Goal: Information Seeking & Learning: Compare options

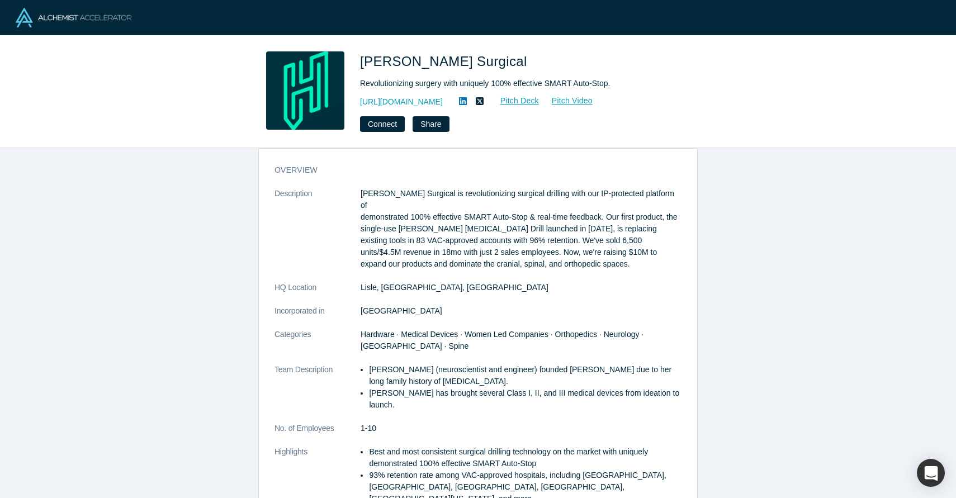
scroll to position [18, 0]
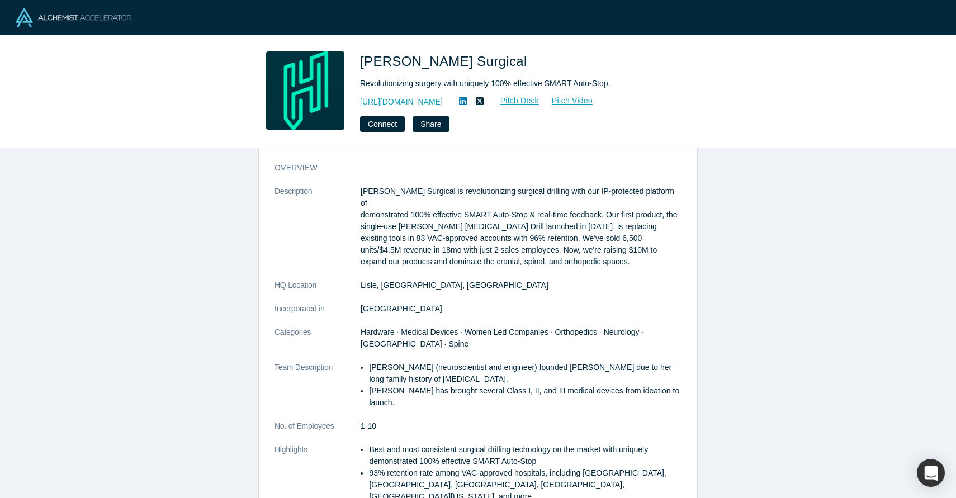
click at [384, 61] on span "Hubly Surgical" at bounding box center [445, 61] width 171 height 15
copy span "Hubly Surgical"
drag, startPoint x: 449, startPoint y: 99, endPoint x: 360, endPoint y: 105, distance: 89.0
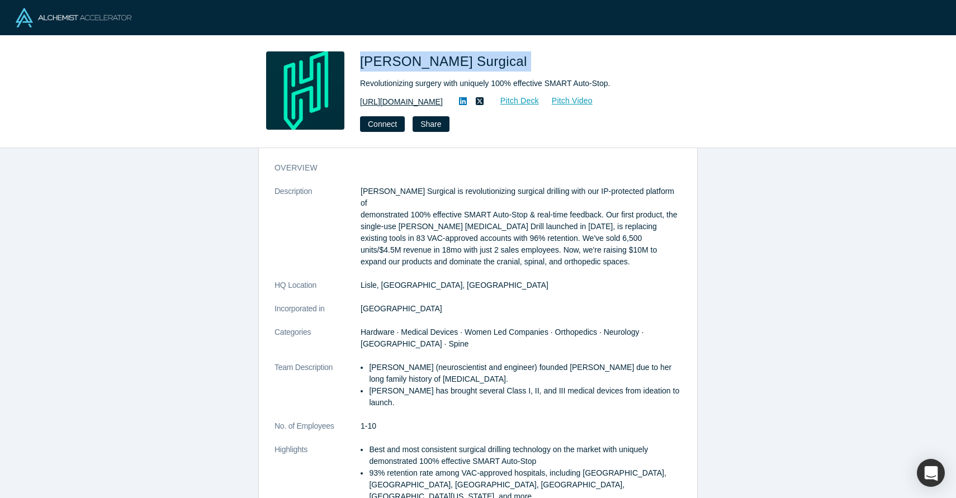
click at [360, 105] on div "https://hublysurgical.com Pitch Deck Pitch Video" at bounding box center [516, 101] width 313 height 13
copy link "[URL][DOMAIN_NAME]"
click at [577, 179] on div "overview Description Hubly Surgical is revolutionizing surgical drilling with o…" at bounding box center [478, 367] width 438 height 426
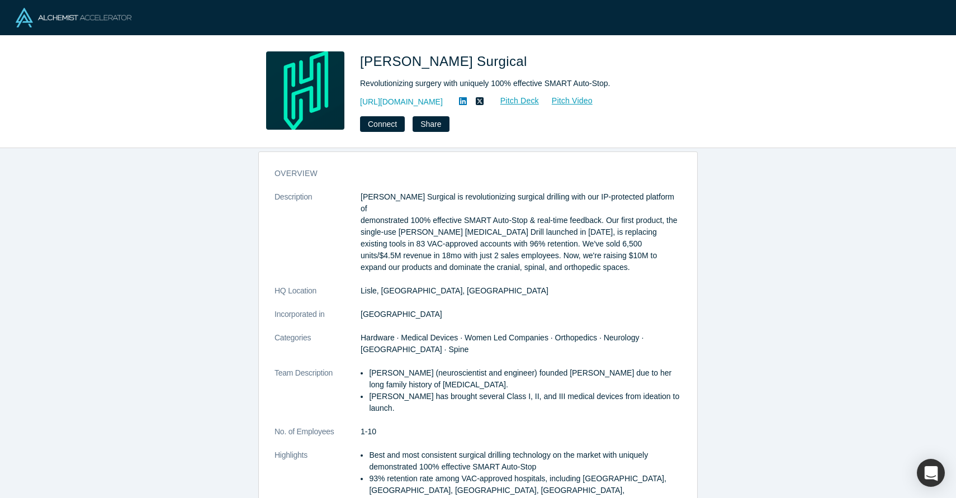
scroll to position [11, 0]
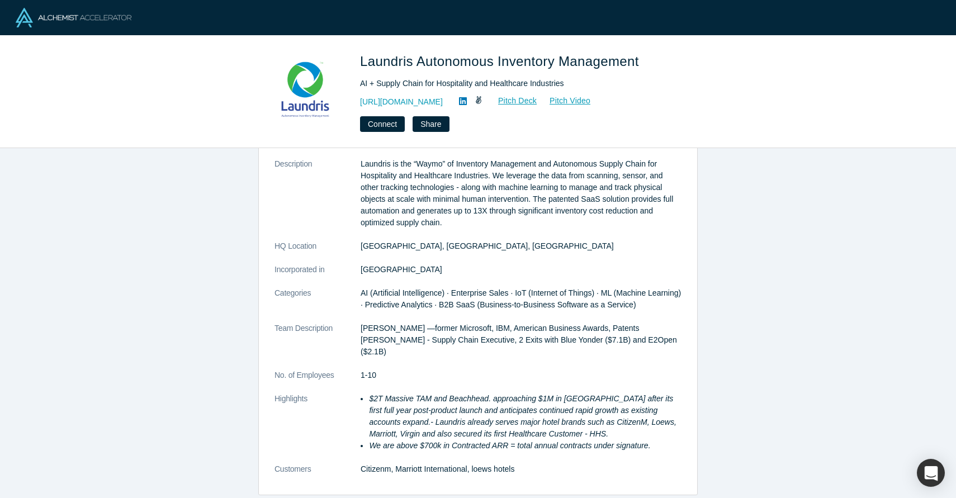
scroll to position [61, 0]
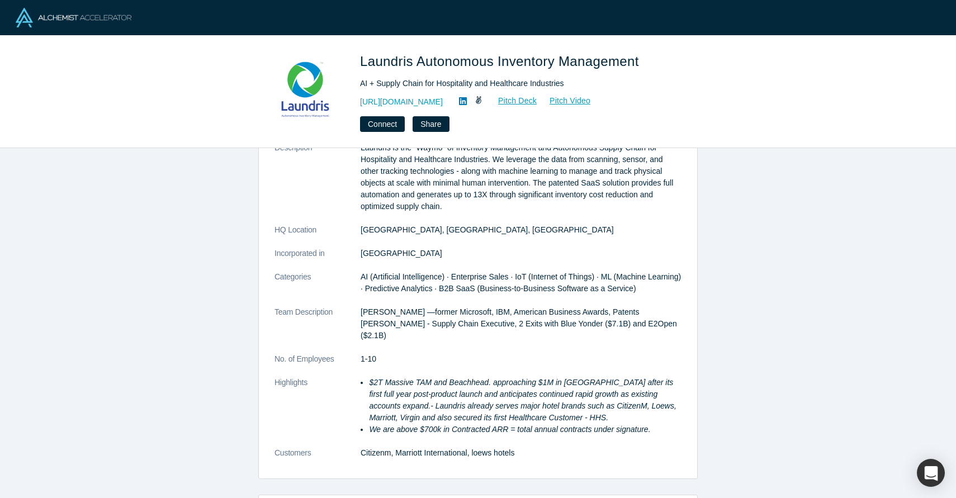
click at [379, 59] on span "Laundris Autonomous Inventory Management" at bounding box center [501, 61] width 283 height 15
copy span "Laundris"
drag, startPoint x: 354, startPoint y: 99, endPoint x: 448, endPoint y: 104, distance: 93.5
click at [448, 104] on div "Laundris Autonomous Inventory Management AI + Supply Chain for Hospitality and …" at bounding box center [477, 91] width 439 height 80
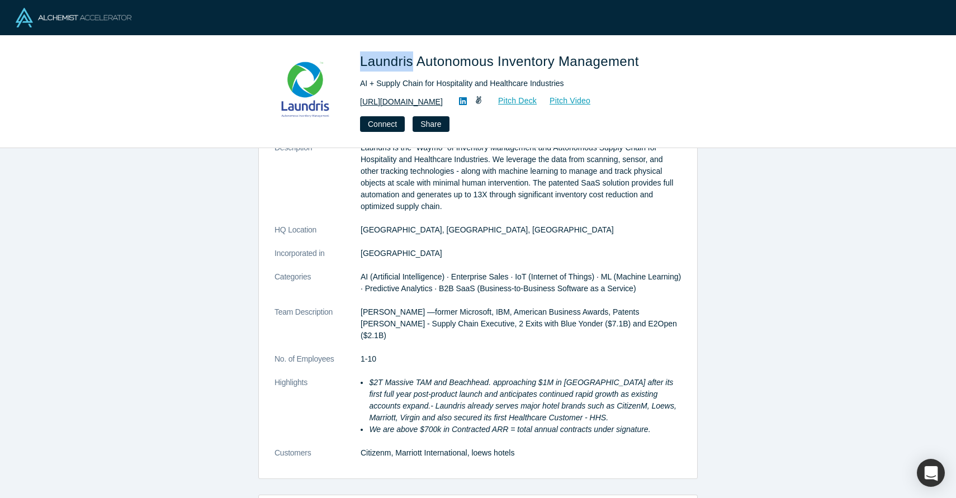
copy link "https://www.laundris.com"
click at [400, 82] on div "AI + Supply Chain for Hospitality and Healthcare Industries" at bounding box center [516, 84] width 313 height 12
copy div "AI + Supply Chain for Hospitality and Healthcare Industries"
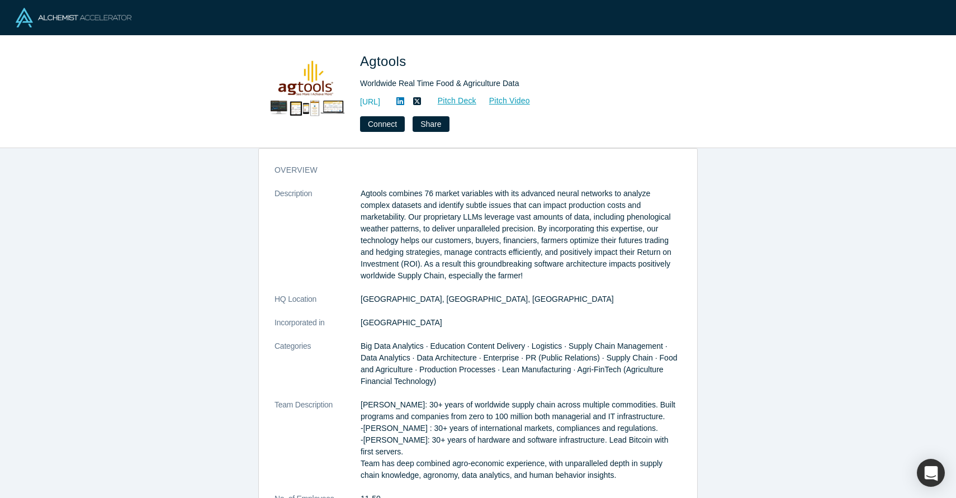
scroll to position [17, 0]
click at [477, 98] on link "Pitch Deck" at bounding box center [450, 100] width 51 height 13
click at [388, 55] on span "Agtools" at bounding box center [385, 61] width 50 height 15
copy span "Agtools"
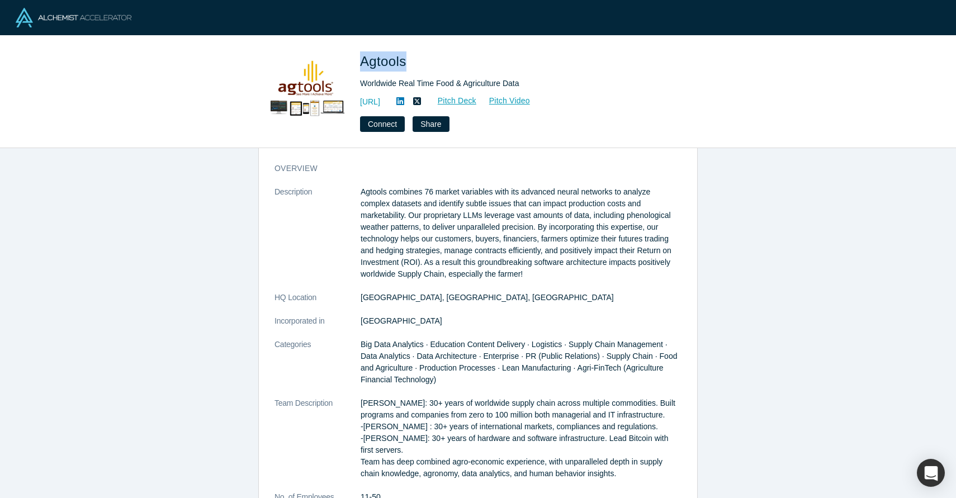
click at [410, 84] on div "Worldwide Real Time Food & Agriculture Data" at bounding box center [516, 84] width 313 height 12
copy div "Worldwide Real Time Food & Agriculture Data"
drag, startPoint x: 348, startPoint y: 102, endPoint x: 427, endPoint y: 103, distance: 78.8
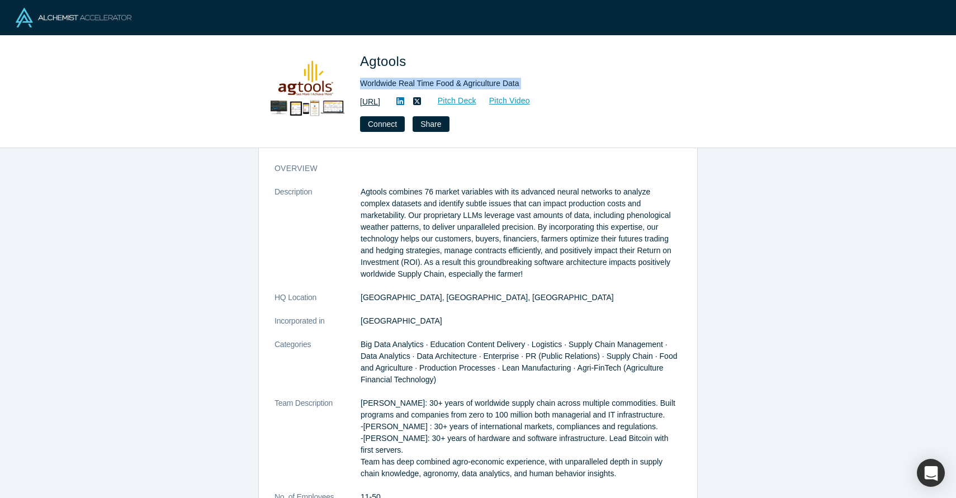
click at [427, 103] on div "Agtools Worldwide Real Time Food & Agriculture Data https://www.agtools.ai Pitc…" at bounding box center [477, 91] width 439 height 80
click at [447, 102] on div "https://www.agtools.ai Pitch Deck Pitch Video" at bounding box center [516, 101] width 313 height 13
drag, startPoint x: 443, startPoint y: 102, endPoint x: 360, endPoint y: 101, distance: 82.2
click at [360, 101] on div "https://www.agtools.ai Pitch Deck Pitch Video" at bounding box center [516, 101] width 313 height 13
copy link "https://www.agtools.ai"
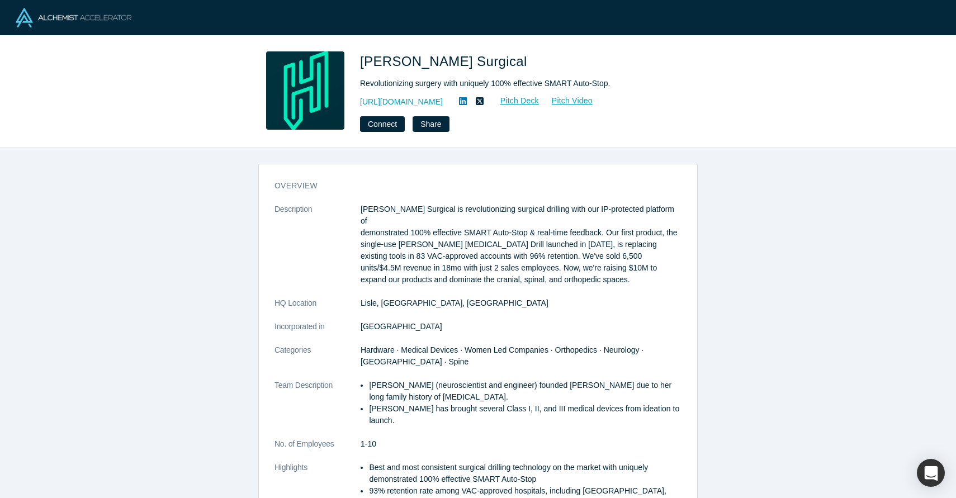
click at [425, 82] on div "Revolutionizing surgery with uniquely 100% effective SMART Auto-Stop." at bounding box center [516, 84] width 313 height 12
copy div "Revolutionizing surgery with uniquely 100% effective SMART Auto-Stop."
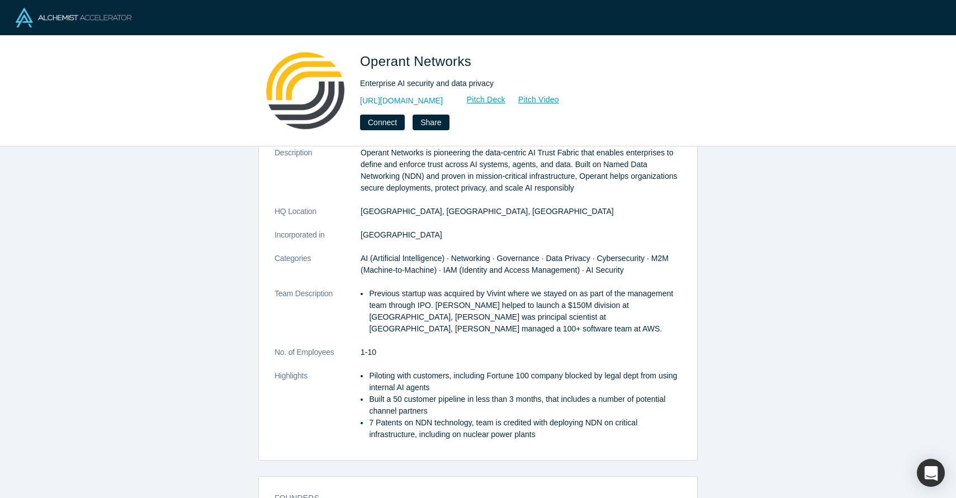
scroll to position [56, 0]
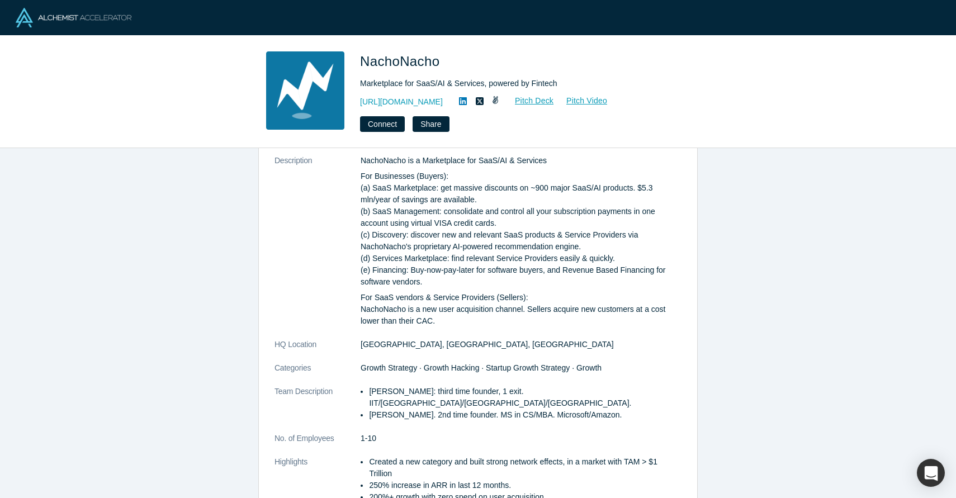
scroll to position [47, 0]
click at [401, 61] on span "NachoNacho" at bounding box center [401, 61] width 83 height 15
copy span "NachoNacho"
click at [401, 67] on span "NachoNacho" at bounding box center [401, 61] width 83 height 15
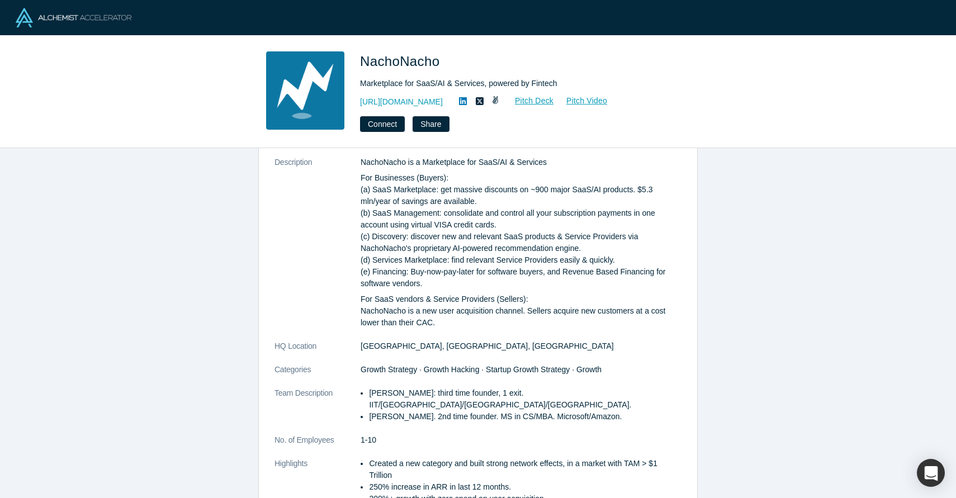
click at [401, 67] on span "NachoNacho" at bounding box center [401, 61] width 83 height 15
click at [393, 59] on span "NachoNacho" at bounding box center [401, 61] width 83 height 15
click at [354, 101] on div "NachoNacho Marketplace for SaaS/AI & Services, powered by Fintech https://nacho…" at bounding box center [477, 91] width 439 height 80
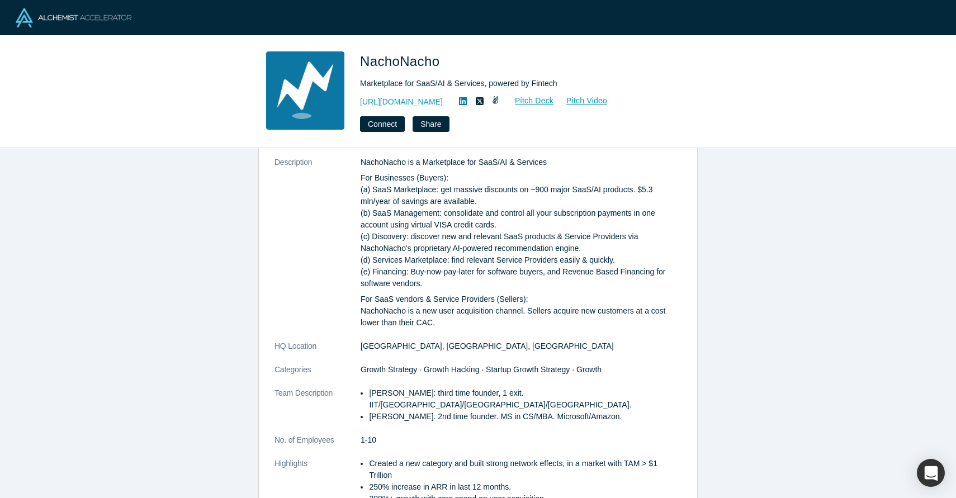
drag, startPoint x: 354, startPoint y: 101, endPoint x: 447, endPoint y: 103, distance: 92.8
click at [447, 103] on div "NachoNacho Marketplace for SaaS/AI & Services, powered by Fintech https://nacho…" at bounding box center [477, 91] width 439 height 80
copy link "https://nachonacho.com"
click at [423, 80] on div "Marketplace for SaaS/AI & Services, powered by Fintech" at bounding box center [516, 84] width 313 height 12
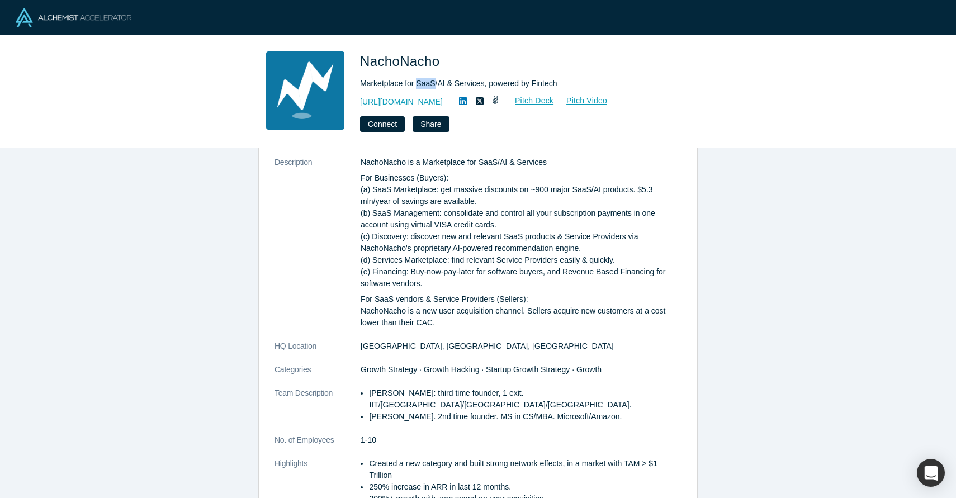
click at [423, 80] on div "Marketplace for SaaS/AI & Services, powered by Fintech" at bounding box center [516, 84] width 313 height 12
copy div "Marketplace for SaaS/AI & Services, powered by Fintech"
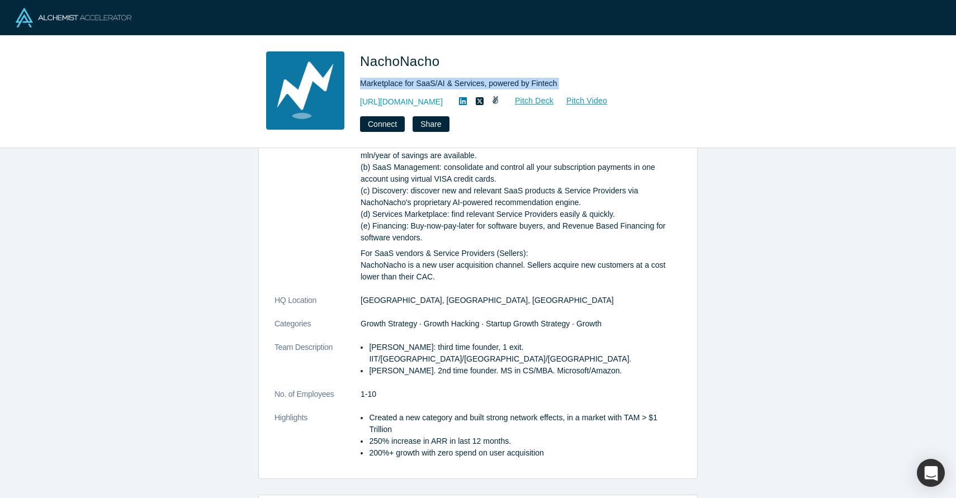
scroll to position [96, 0]
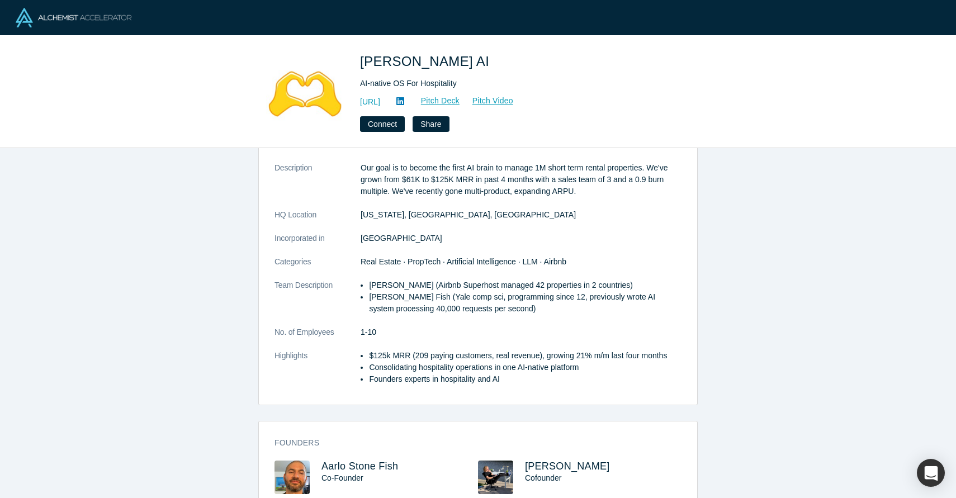
scroll to position [40, 0]
click at [406, 83] on div "AI-native OS For Hospitality" at bounding box center [516, 84] width 313 height 12
copy div "AI-native OS For Hospitality"
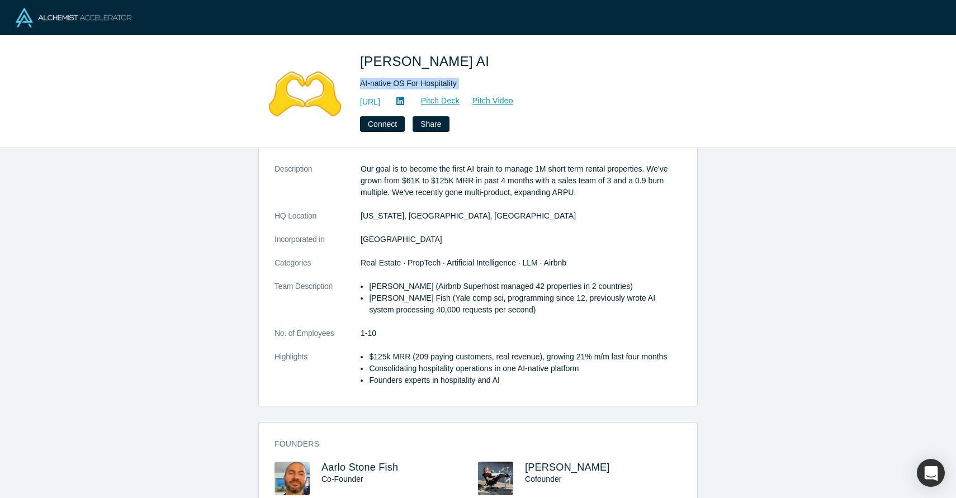
click at [440, 253] on dl "Description Our goal is to become the first AI brain to manage 1M short term re…" at bounding box center [477, 280] width 407 height 235
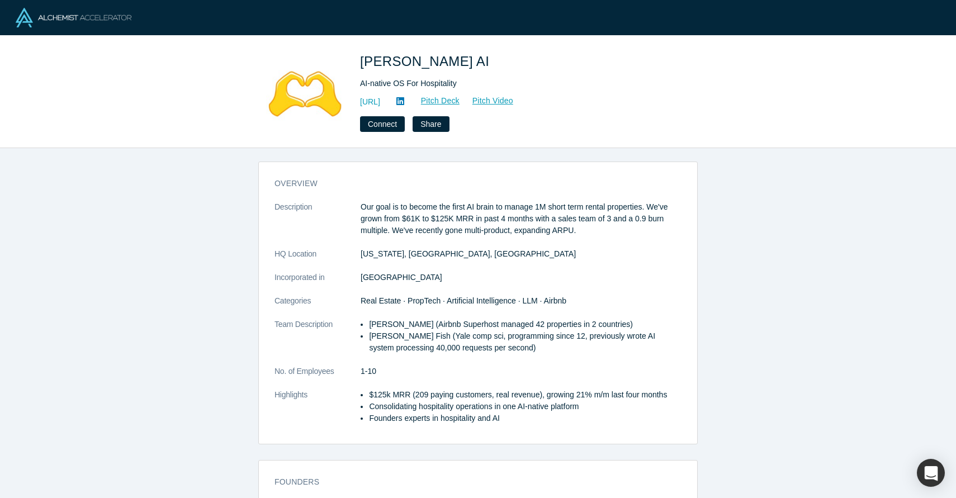
scroll to position [0, 0]
click at [391, 57] on span "Besty AI" at bounding box center [426, 61] width 133 height 15
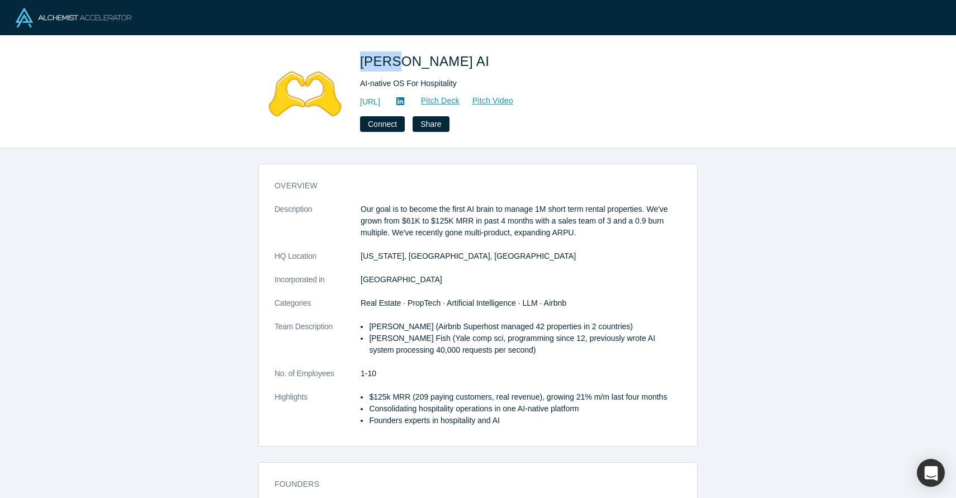
click at [391, 57] on span "Besty AI" at bounding box center [426, 61] width 133 height 15
copy span "Besty AI"
click at [495, 260] on dd "New York, NY, USA" at bounding box center [520, 256] width 321 height 12
click at [396, 85] on div "AI-native OS For Hospitality" at bounding box center [516, 84] width 313 height 12
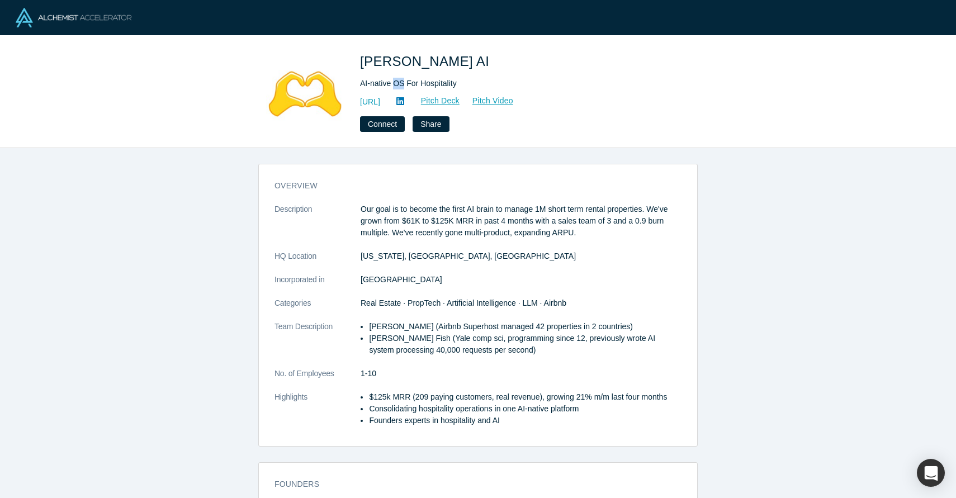
click at [396, 85] on div "AI-native OS For Hospitality" at bounding box center [516, 84] width 313 height 12
copy div "AI-native OS For Hospitality"
click at [354, 103] on div "Besty AI AI-native OS For Hospitality http://getbesty.ai Pitch Deck Pitch Video…" at bounding box center [477, 91] width 439 height 80
drag, startPoint x: 354, startPoint y: 103, endPoint x: 421, endPoint y: 103, distance: 67.6
click at [421, 103] on div "Besty AI AI-native OS For Hospitality http://getbesty.ai Pitch Deck Pitch Video…" at bounding box center [477, 91] width 439 height 80
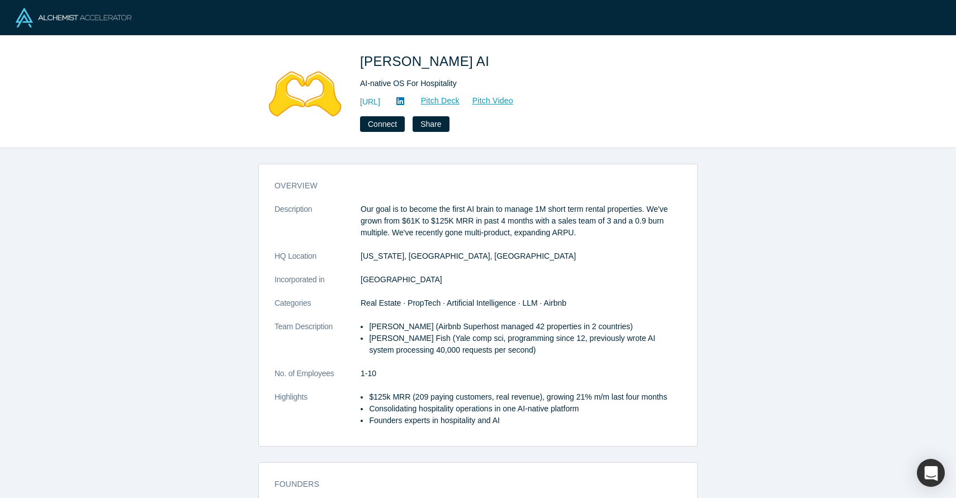
copy link "http://getbesty.ai"
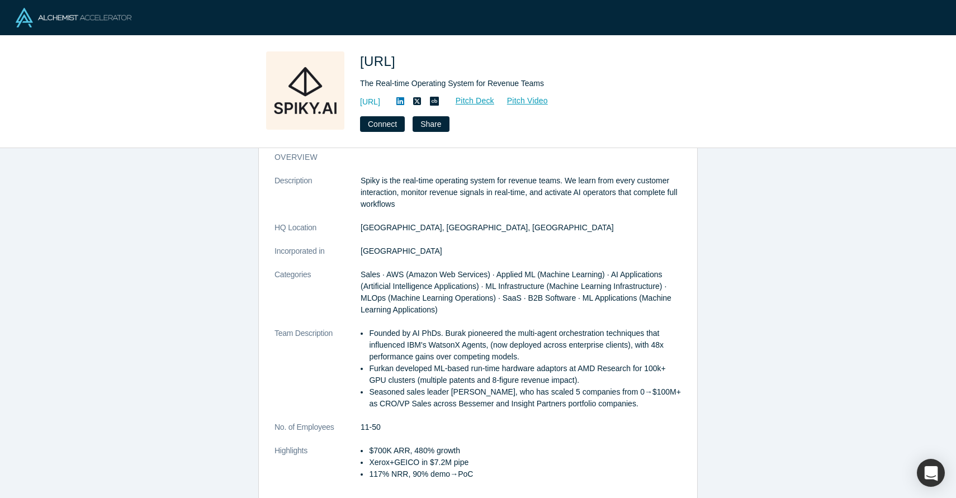
scroll to position [25, 0]
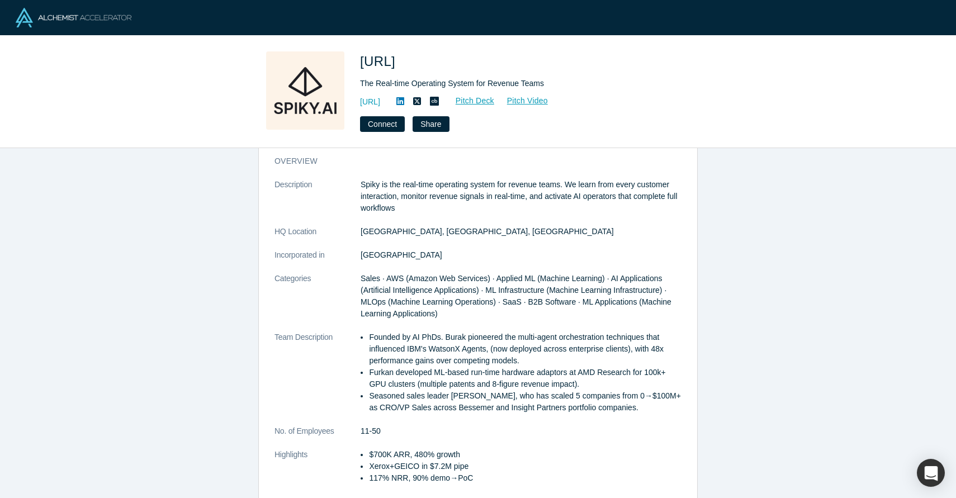
click at [374, 57] on span "[URL]" at bounding box center [379, 61] width 39 height 15
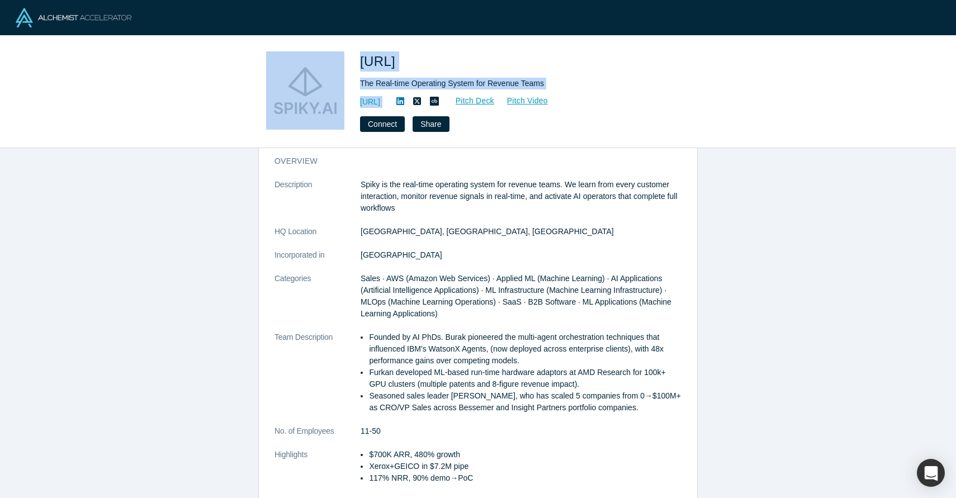
drag, startPoint x: 350, startPoint y: 102, endPoint x: 419, endPoint y: 105, distance: 68.8
click at [419, 105] on div "[URL] The Real-time Operating System for Revenue Teams [URL] Pitch Deck Pitch V…" at bounding box center [477, 91] width 439 height 80
click at [419, 102] on div "https://spiky.ai/ Pitch Deck Pitch Video" at bounding box center [516, 101] width 313 height 13
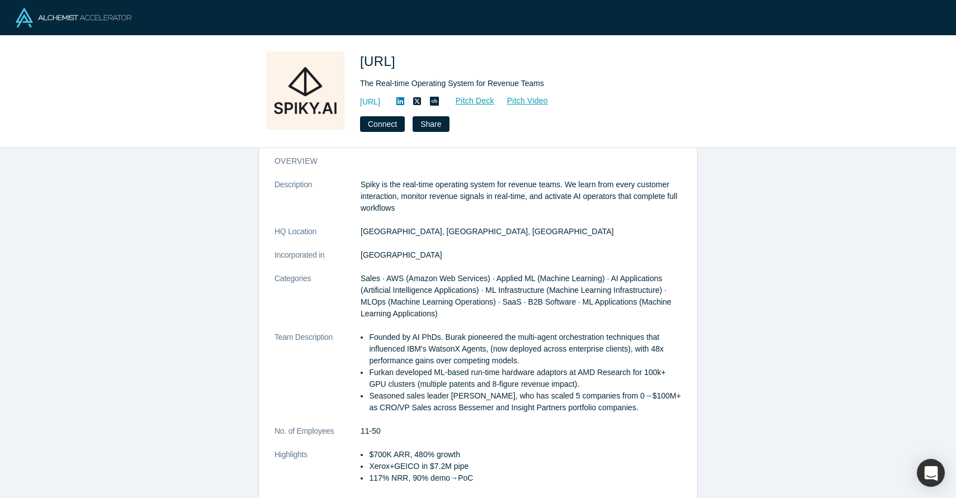
drag, startPoint x: 416, startPoint y: 101, endPoint x: 357, endPoint y: 98, distance: 59.9
click at [357, 98] on div "Spiky.ai The Real-time Operating System for Revenue Teams https://spiky.ai/ Pit…" at bounding box center [477, 91] width 439 height 80
copy link "https://spiky.ai/"
click at [454, 80] on div "The Real-time Operating System for Revenue Teams" at bounding box center [516, 84] width 313 height 12
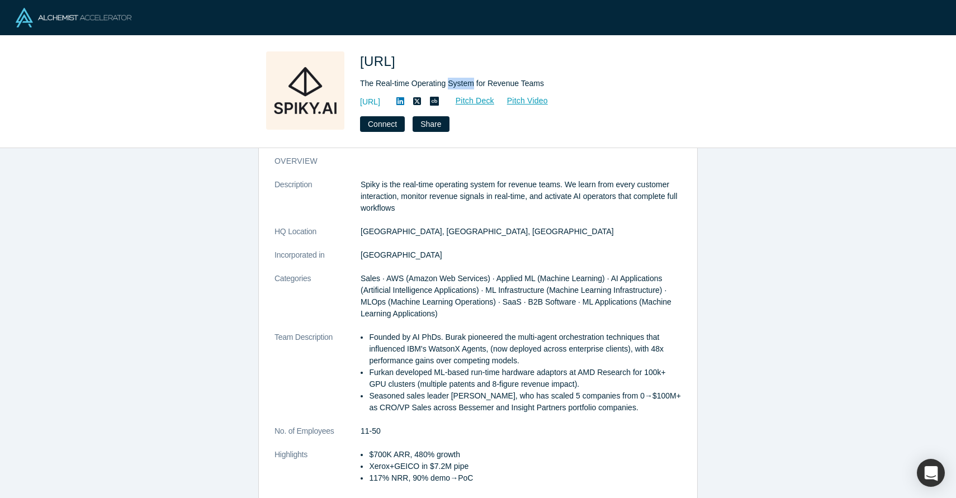
click at [454, 80] on div "The Real-time Operating System for Revenue Teams" at bounding box center [516, 84] width 313 height 12
copy div "The Real-time Operating System for Revenue Teams"
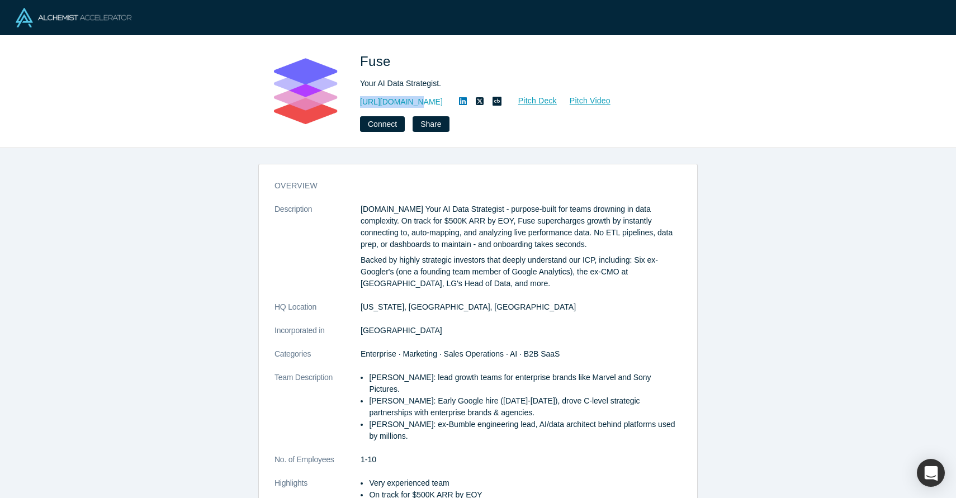
drag, startPoint x: 356, startPoint y: 98, endPoint x: 407, endPoint y: 99, distance: 51.4
click at [407, 99] on div "Fuse Your AI Data Strategist. http://fuse.is Pitch Deck Pitch Video Connect Sha…" at bounding box center [477, 91] width 439 height 80
copy link "http://fuse.is"
click at [396, 83] on div "Your AI Data Strategist." at bounding box center [516, 84] width 313 height 12
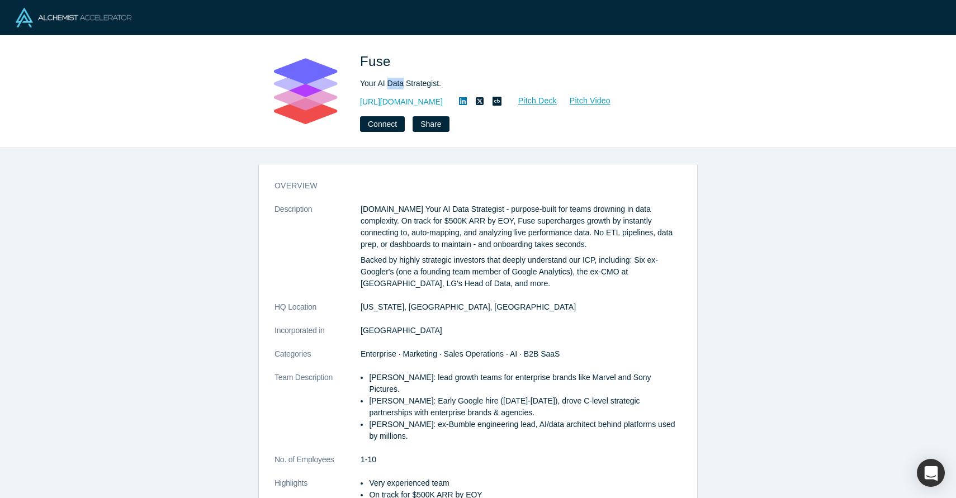
click at [396, 83] on div "Your AI Data Strategist." at bounding box center [516, 84] width 313 height 12
copy div "Your AI Data Strategist."
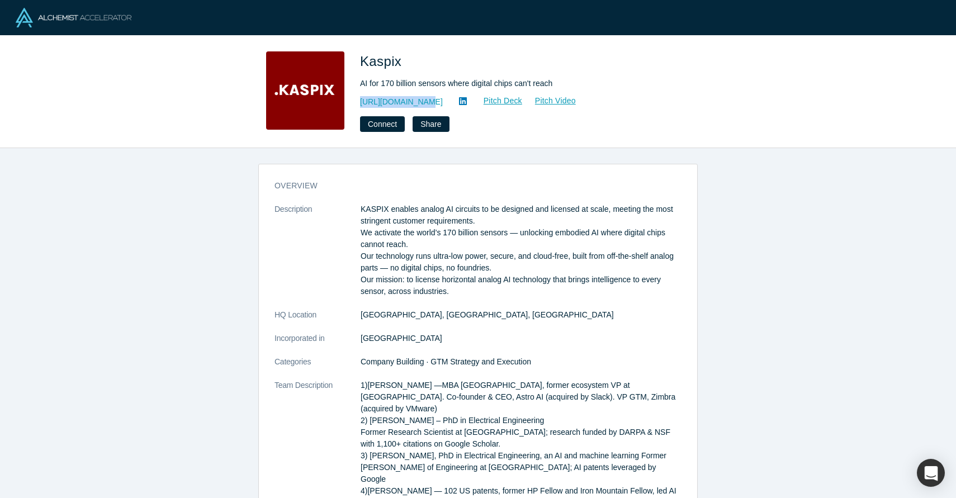
drag, startPoint x: 355, startPoint y: 98, endPoint x: 413, endPoint y: 99, distance: 58.1
click at [414, 100] on div "Kaspix AI for 170 billion sensors where digital chips can't reach [URL][DOMAIN_…" at bounding box center [477, 91] width 439 height 80
copy link "[URL][DOMAIN_NAME]"
click at [368, 88] on div "AI for 170 billion sensors where digital chips can't reach" at bounding box center [516, 84] width 313 height 12
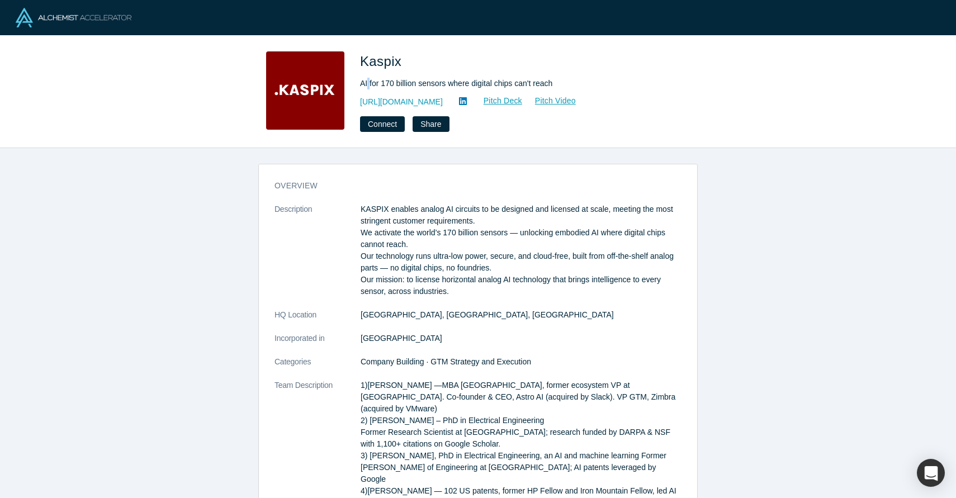
click at [368, 88] on div "AI for 170 billion sensors where digital chips can't reach" at bounding box center [516, 84] width 313 height 12
copy div "AI for 170 billion sensors where digital chips can't reach"
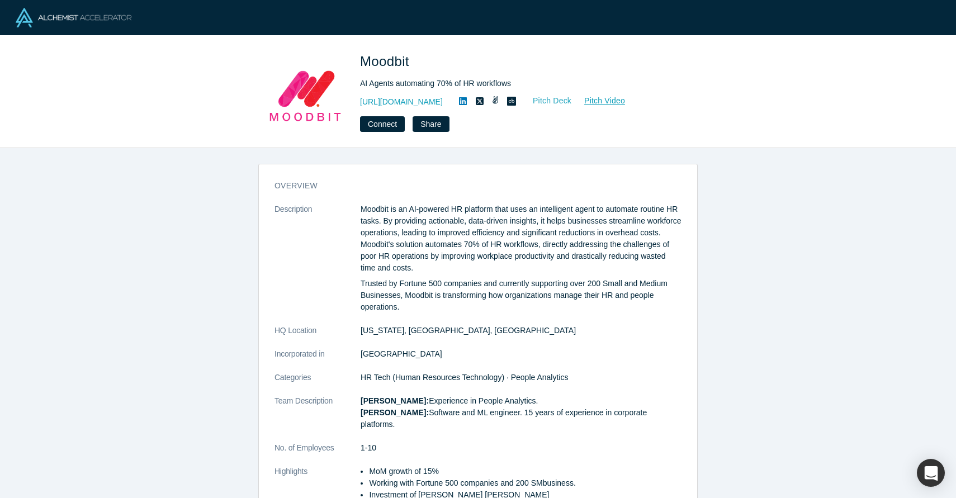
click at [543, 98] on link "Pitch Deck" at bounding box center [545, 100] width 51 height 13
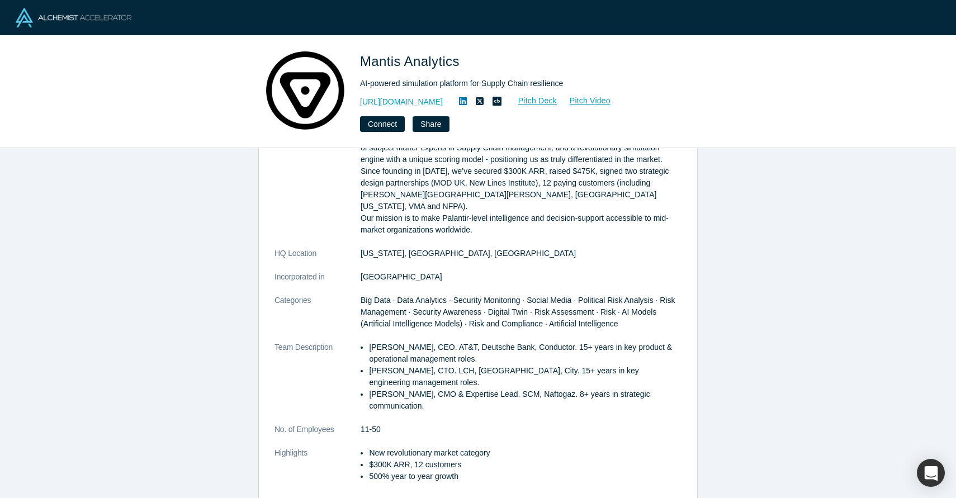
scroll to position [98, 0]
click at [417, 70] on h1 "Mantis Analytics" at bounding box center [516, 61] width 313 height 20
click at [389, 63] on span "Mantis Analytics" at bounding box center [411, 61] width 103 height 15
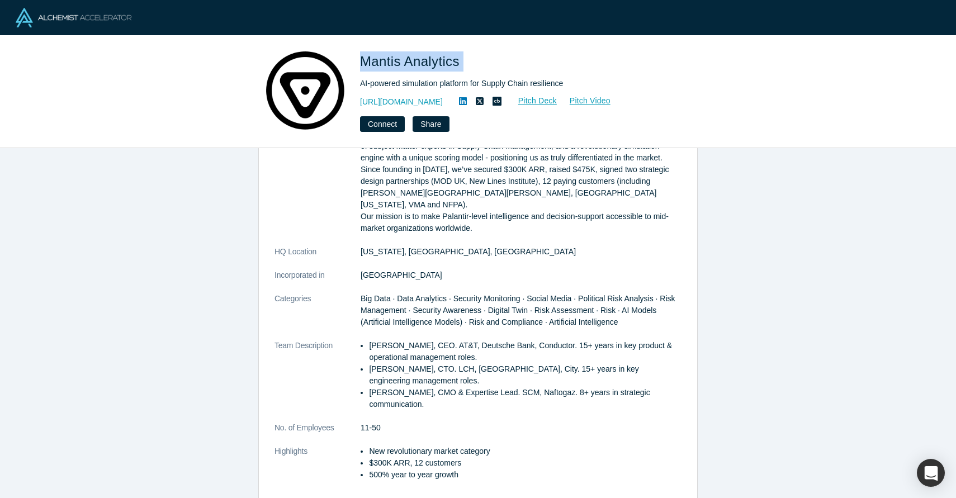
click at [387, 84] on div "AI-powered simulation platform for Supply Chain resilience" at bounding box center [516, 84] width 313 height 12
copy div "AI-powered simulation platform for Supply Chain resilience"
click at [397, 61] on span "Mantis Analytics" at bounding box center [411, 61] width 103 height 15
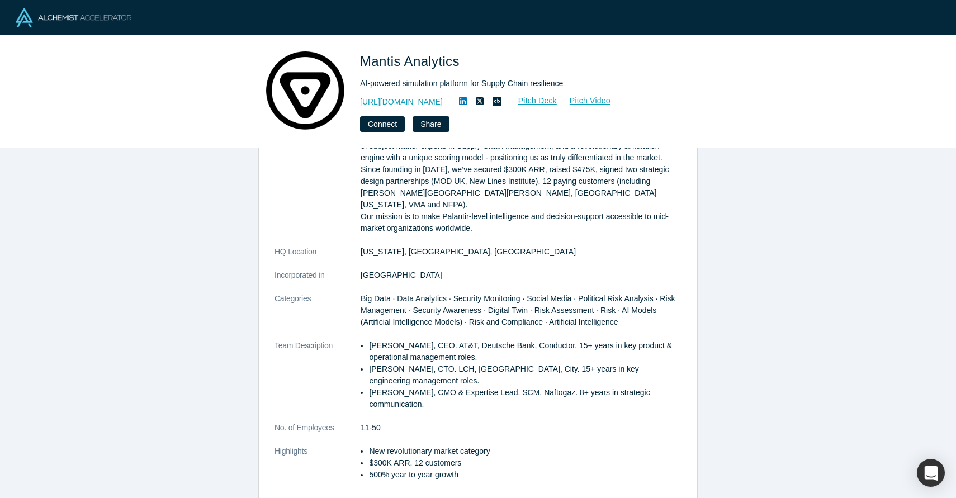
click at [396, 60] on span "Mantis Analytics" at bounding box center [411, 61] width 103 height 15
copy span "Mantis Analytics"
click at [352, 99] on div "Mantis Analytics AI-powered simulation platform for Supply Chain resilience htt…" at bounding box center [477, 91] width 439 height 80
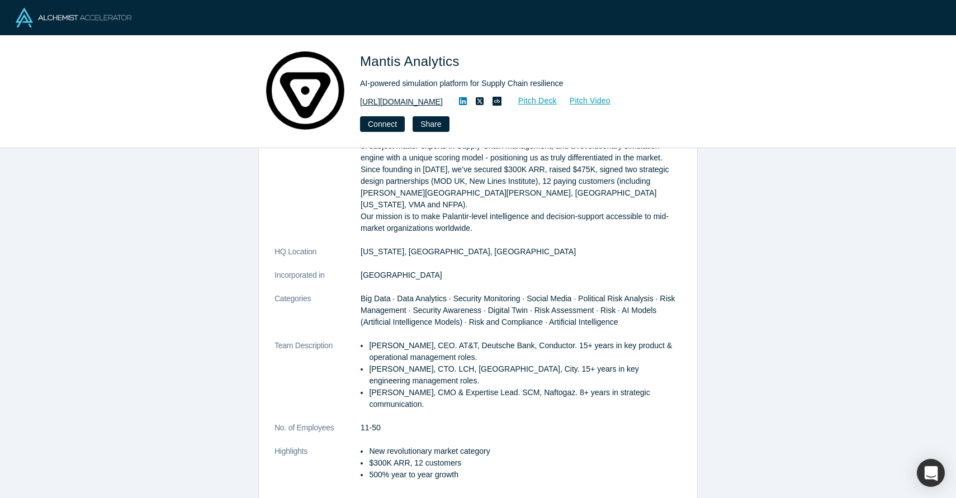
drag, startPoint x: 354, startPoint y: 100, endPoint x: 459, endPoint y: 96, distance: 105.2
click at [459, 96] on div "Mantis Analytics AI-powered simulation platform for Supply Chain resilience htt…" at bounding box center [477, 91] width 439 height 80
copy link "https://mantisanalytics.com/"
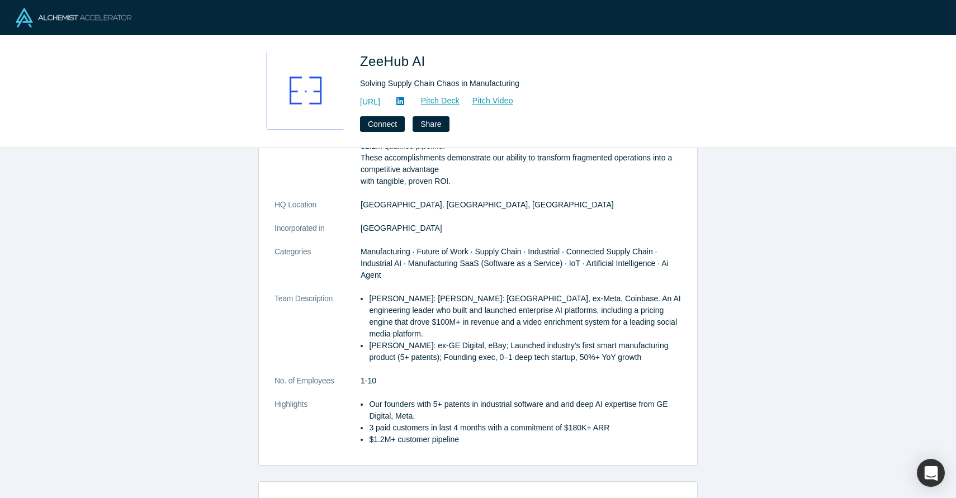
scroll to position [124, 0]
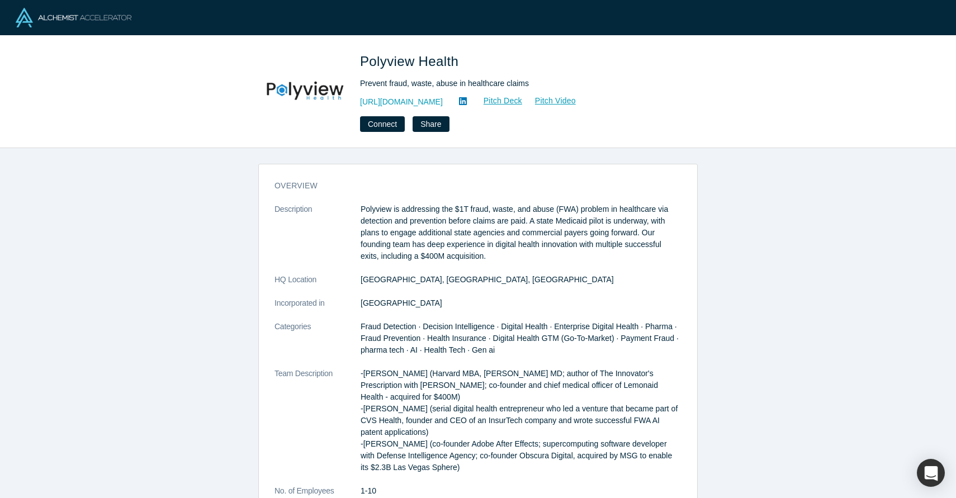
click at [395, 59] on span "Polyview Health" at bounding box center [411, 61] width 102 height 15
copy span "Polyview Health"
click at [395, 84] on div "Prevent fraud, waste, abuse in healthcare claims" at bounding box center [516, 84] width 313 height 12
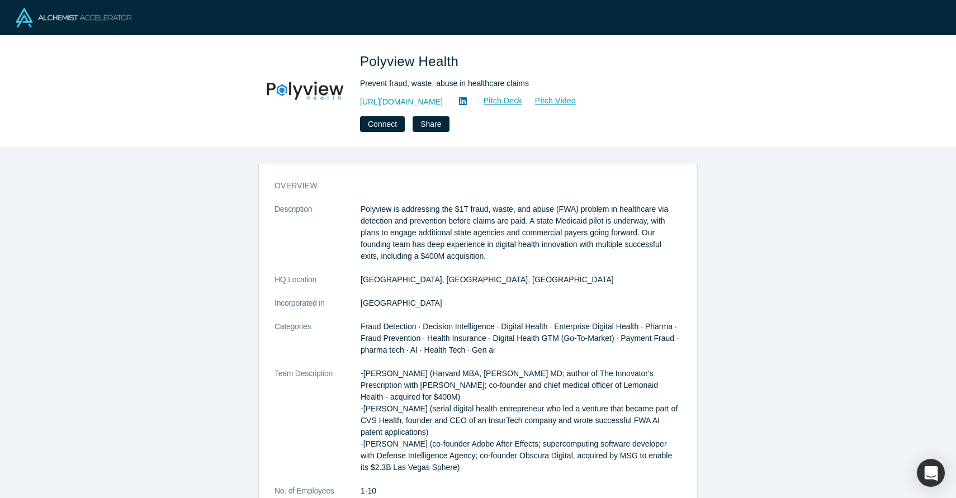
click at [395, 84] on div "Prevent fraud, waste, abuse in healthcare claims" at bounding box center [516, 84] width 313 height 12
copy div "Prevent fraud, waste, abuse in healthcare claims"
click at [468, 103] on div "https://www.Polyview.Health Pitch Deck Pitch Video" at bounding box center [516, 101] width 313 height 13
drag, startPoint x: 464, startPoint y: 102, endPoint x: 358, endPoint y: 103, distance: 106.8
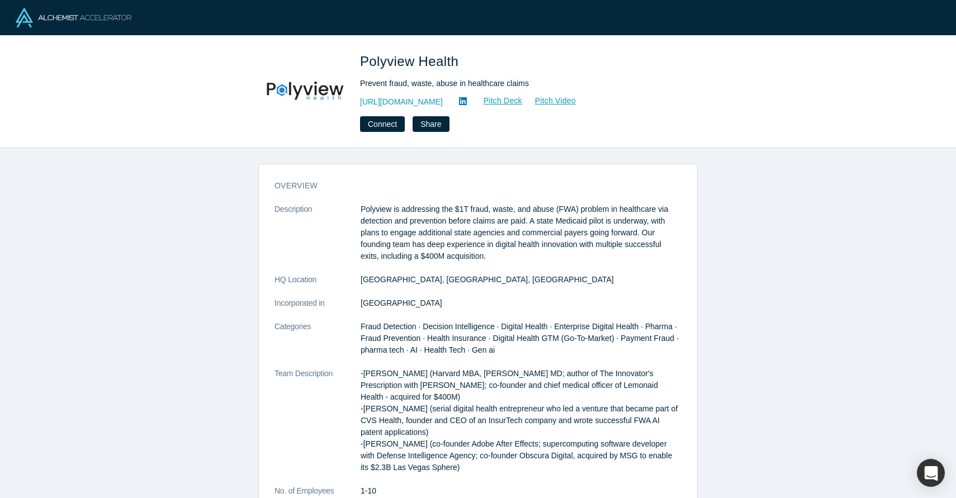
click at [358, 103] on div "Polyview Health Prevent fraud, waste, abuse in healthcare claims https://www.Po…" at bounding box center [477, 91] width 439 height 80
copy link "https://www.Polyview.Health"
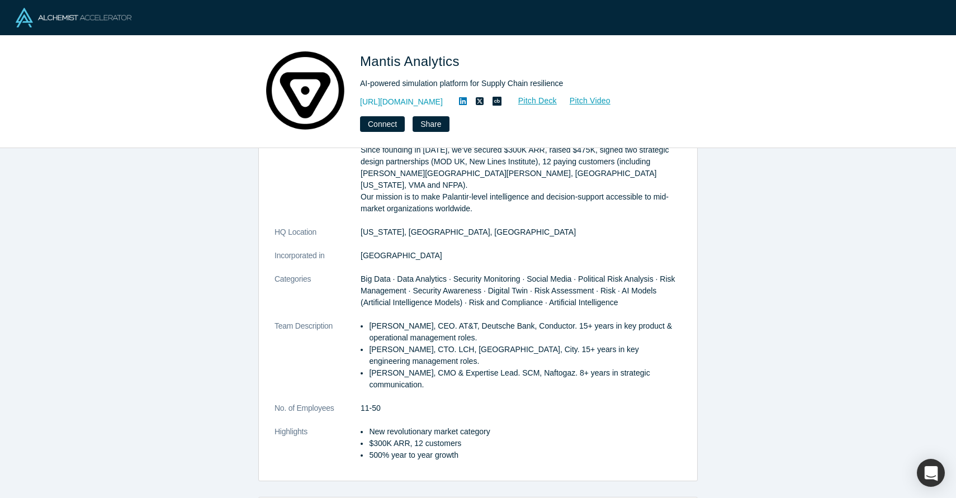
scroll to position [117, 0]
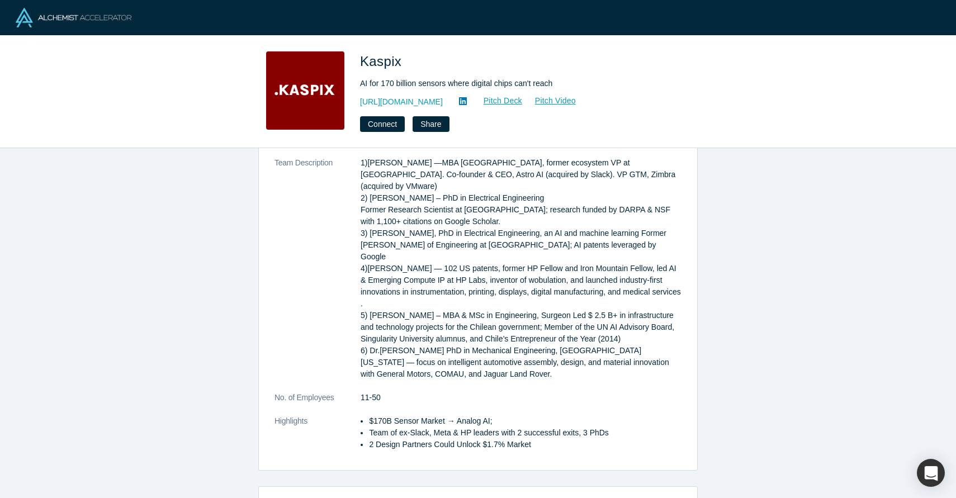
scroll to position [224, 0]
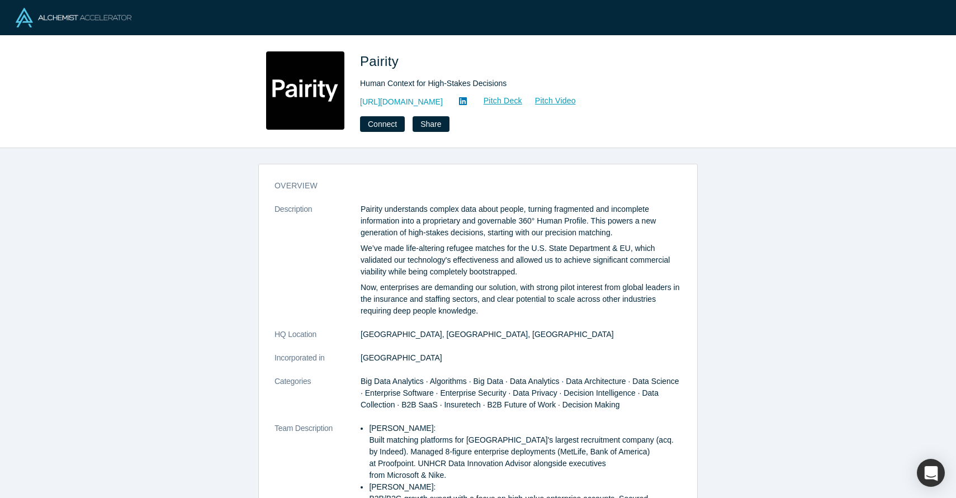
click at [390, 59] on span "Pairity" at bounding box center [381, 61] width 42 height 15
copy span "Pairity"
click at [353, 99] on div "Pairity Human Context for High-Stakes Decisions https://pairity.ca/ Pitch Deck …" at bounding box center [477, 91] width 439 height 80
drag, startPoint x: 353, startPoint y: 100, endPoint x: 426, endPoint y: 101, distance: 72.7
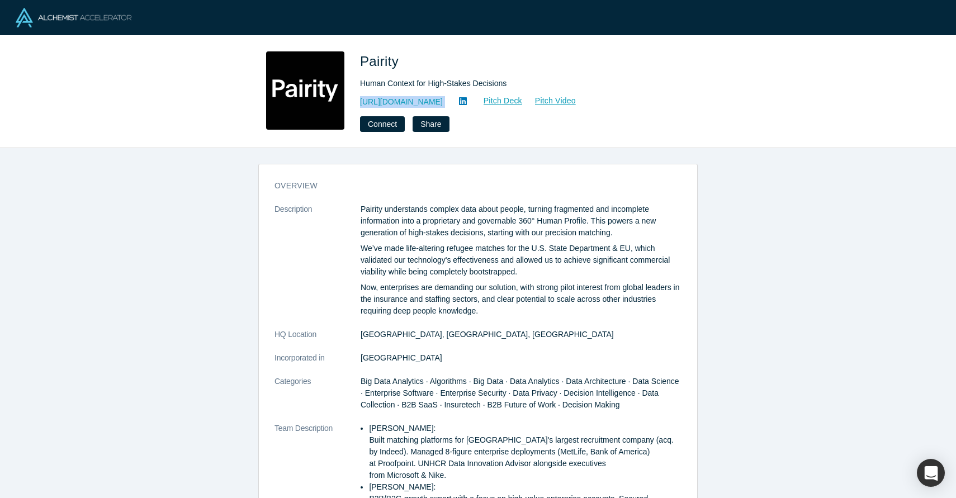
click at [426, 101] on div "Pairity Human Context for High-Stakes Decisions https://pairity.ca/ Pitch Deck …" at bounding box center [477, 91] width 439 height 80
copy div "https://pairity.ca/ Pitch Deck Pitch Video Connect Share"
click at [431, 81] on div "Human Context for High-Stakes Decisions" at bounding box center [516, 84] width 313 height 12
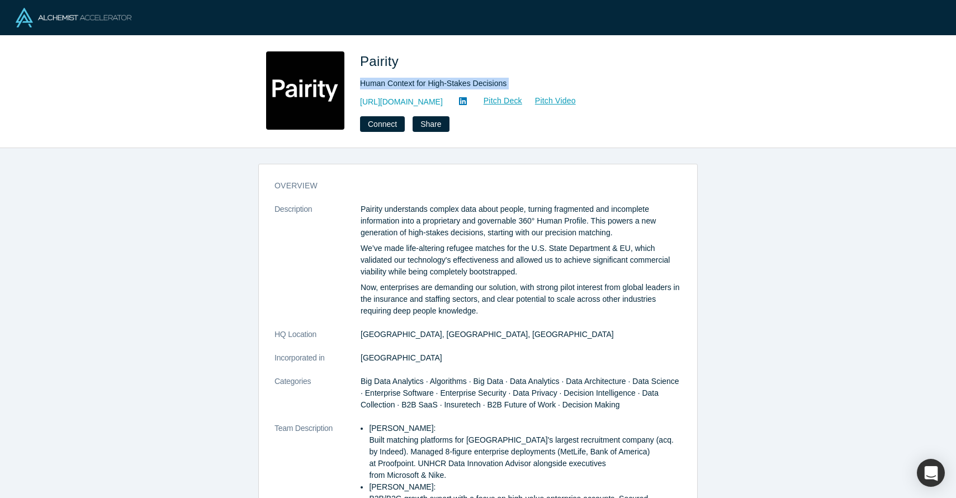
copy div "Human Context for High-Stakes Decisions"
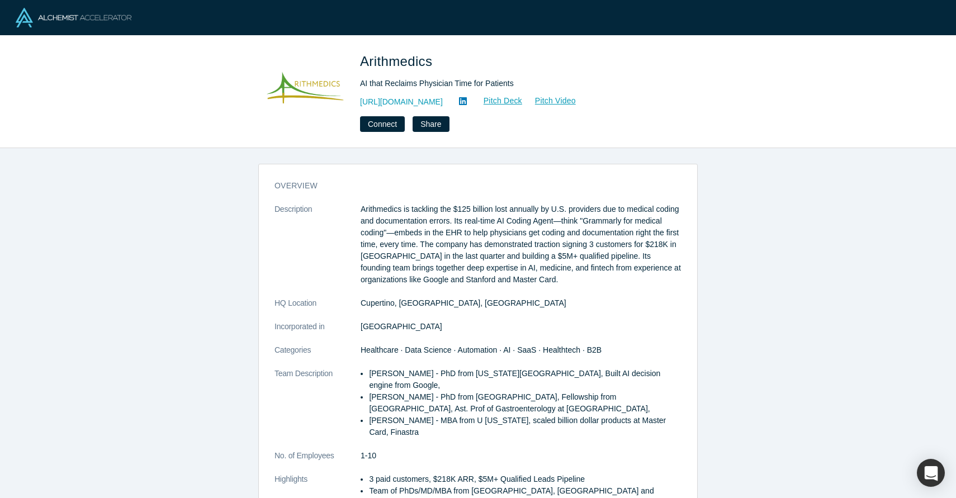
scroll to position [1, 0]
click at [392, 60] on span "Arithmedics" at bounding box center [398, 61] width 76 height 15
copy span "Arithmedics"
click at [382, 86] on div "AI that Reclaims Physician Time for Patients" at bounding box center [516, 84] width 313 height 12
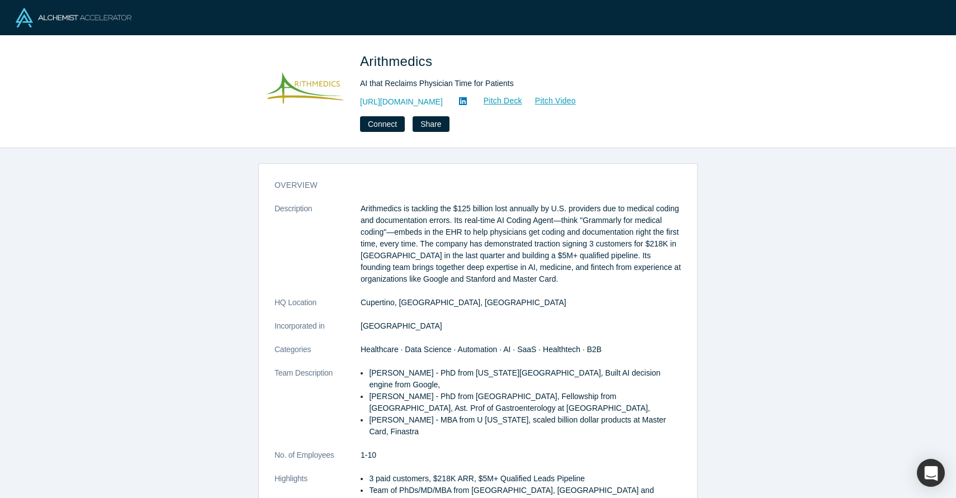
drag, startPoint x: 357, startPoint y: 102, endPoint x: 445, endPoint y: 101, distance: 88.3
click at [446, 101] on div "Arithmedics AI that Reclaims Physician Time for Patients [URL][DOMAIN_NAME] Pit…" at bounding box center [477, 91] width 439 height 80
copy link "[URL][DOMAIN_NAME]"
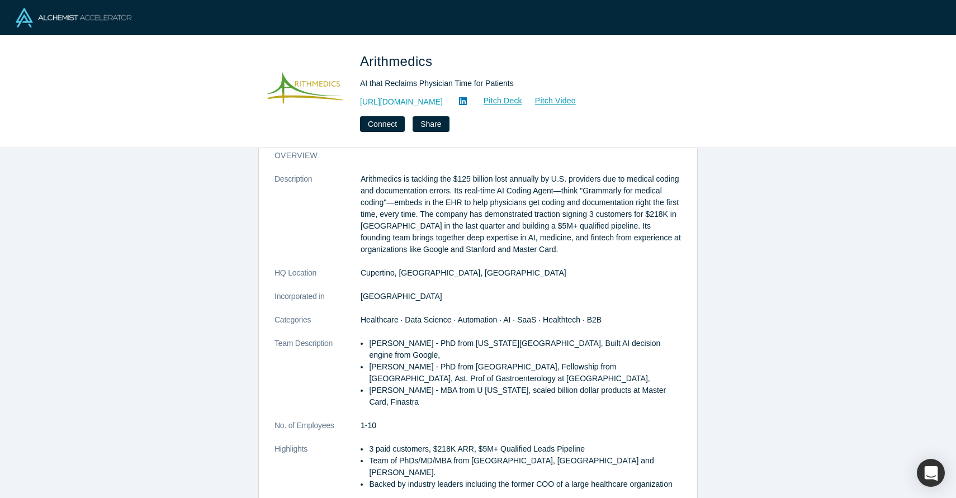
scroll to position [32, 0]
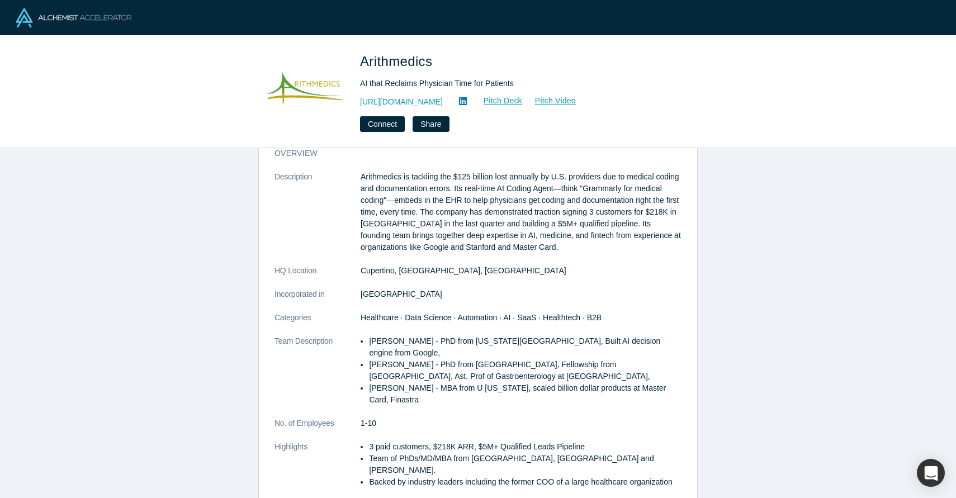
click at [387, 81] on div "AI that Reclaims Physician Time for Patients" at bounding box center [516, 84] width 313 height 12
copy div "AI that Reclaims Physician Time for Patients"
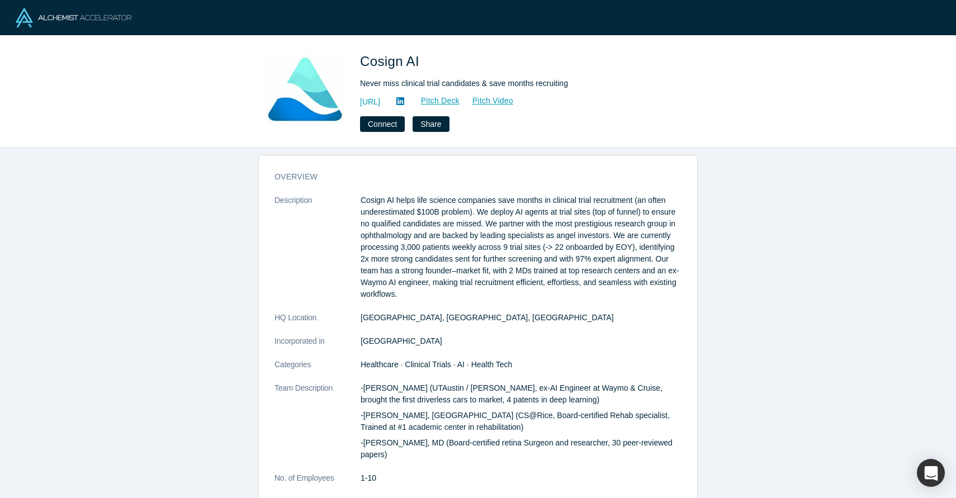
scroll to position [7, 0]
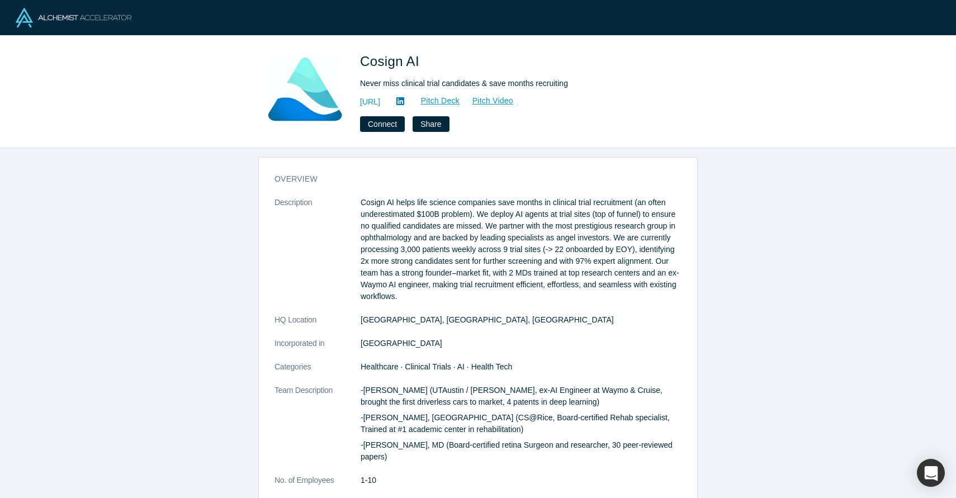
click at [390, 56] on span "Cosign AI" at bounding box center [391, 61] width 63 height 15
copy span "Cosign AI"
click at [352, 98] on div "Cosign AI Never miss clinical trial candidates & save months recruiting [URL] P…" at bounding box center [477, 91] width 439 height 80
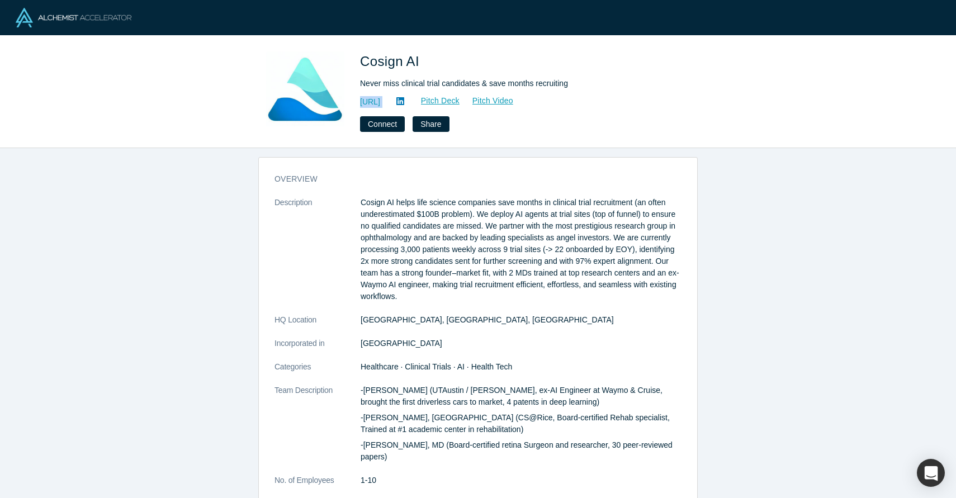
drag, startPoint x: 429, startPoint y: 98, endPoint x: 358, endPoint y: 99, distance: 71.5
click at [358, 99] on div "Cosign AI Never miss clinical trial candidates & save months recruiting [URL] P…" at bounding box center [477, 91] width 439 height 80
copy div "[URL] Pitch Deck Pitch Video Connect Share"
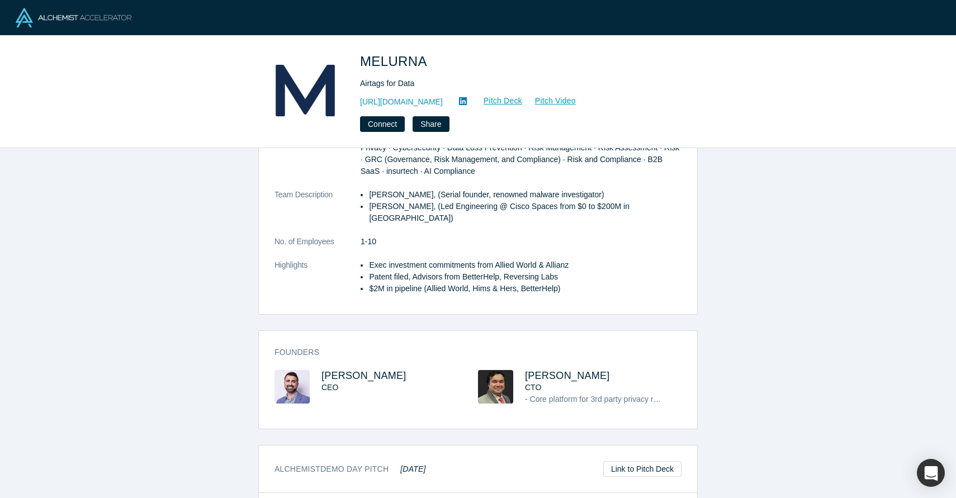
scroll to position [157, 0]
click at [535, 368] on span "[PERSON_NAME]" at bounding box center [567, 373] width 85 height 11
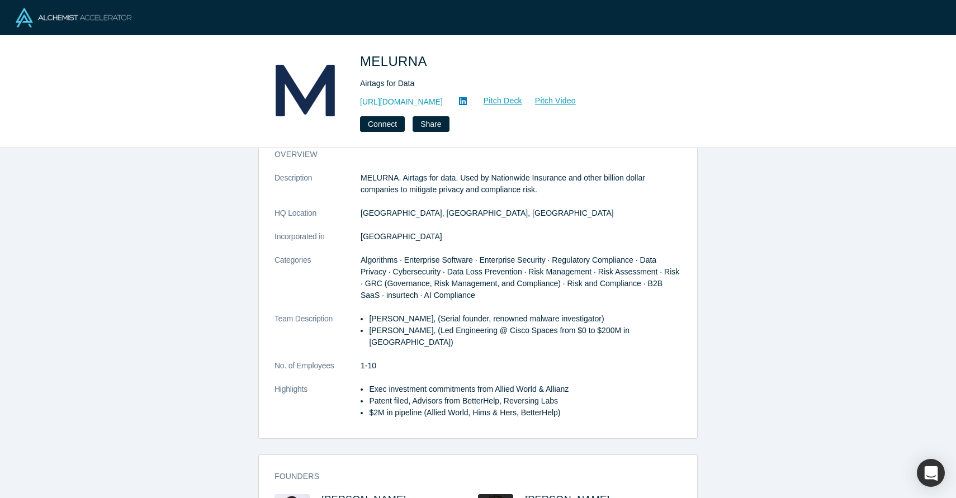
scroll to position [0, 0]
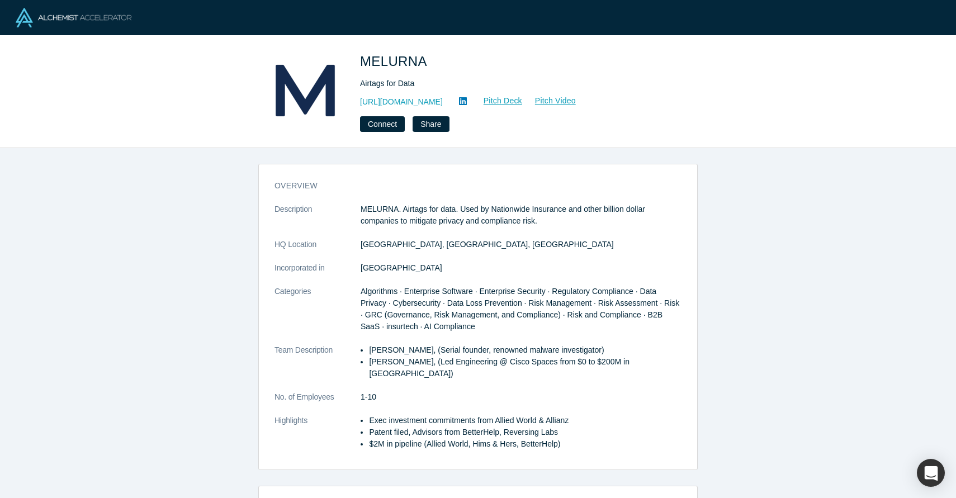
click at [393, 61] on span "MELURNA" at bounding box center [395, 61] width 70 height 15
copy span "MELURNA"
click at [349, 105] on div "MELURNA Airtags for Data [URL][DOMAIN_NAME] Pitch Deck Pitch Video Connect Share" at bounding box center [477, 91] width 439 height 80
drag, startPoint x: 454, startPoint y: 102, endPoint x: 325, endPoint y: 102, distance: 128.5
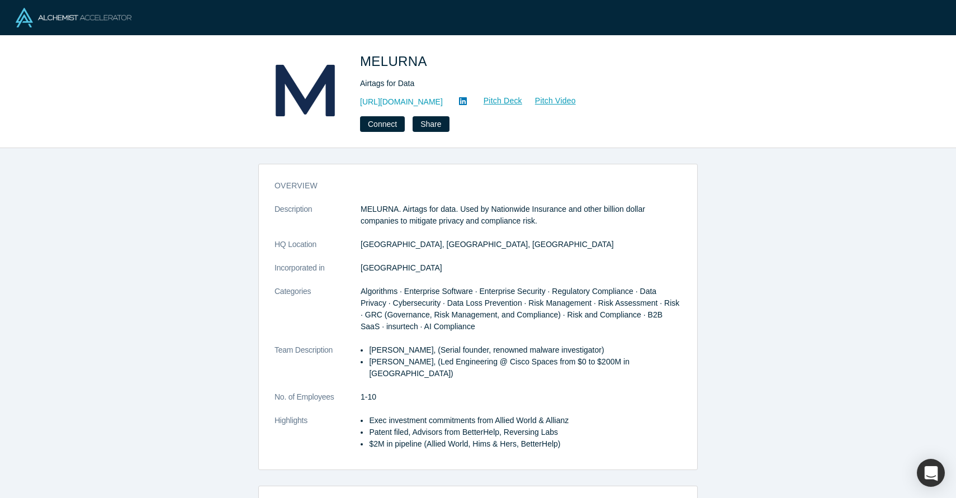
click at [325, 102] on div "MELURNA Airtags for Data [URL][DOMAIN_NAME] Pitch Deck Pitch Video Connect Share" at bounding box center [477, 91] width 439 height 80
click at [464, 98] on link at bounding box center [462, 101] width 17 height 13
click at [423, 98] on link "[URL][DOMAIN_NAME]" at bounding box center [401, 102] width 83 height 12
